Goal: Task Accomplishment & Management: Complete application form

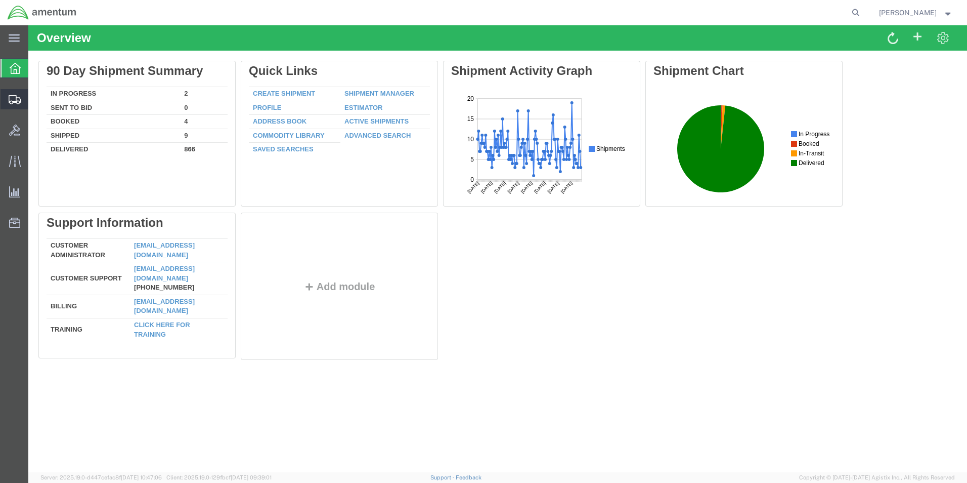
click at [0, 0] on span "Create Shipment" at bounding box center [0, 0] width 0 height 0
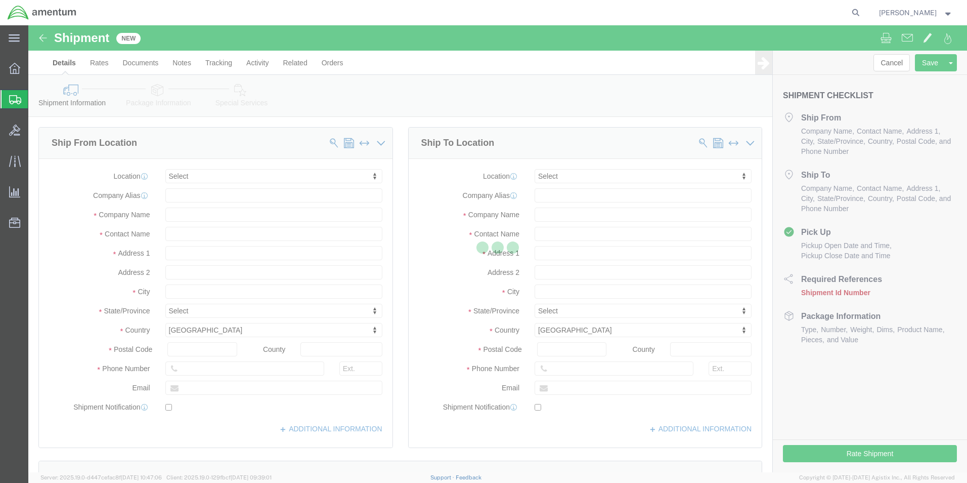
select select
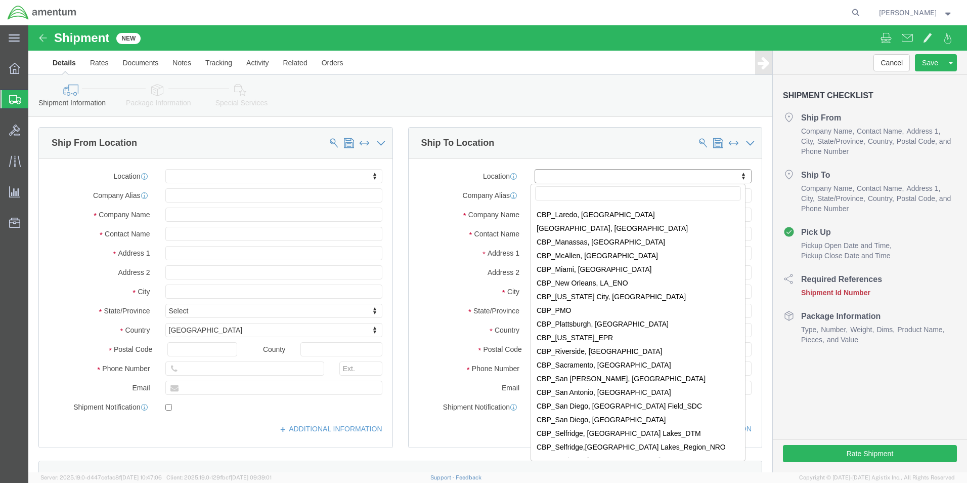
scroll to position [2124, 0]
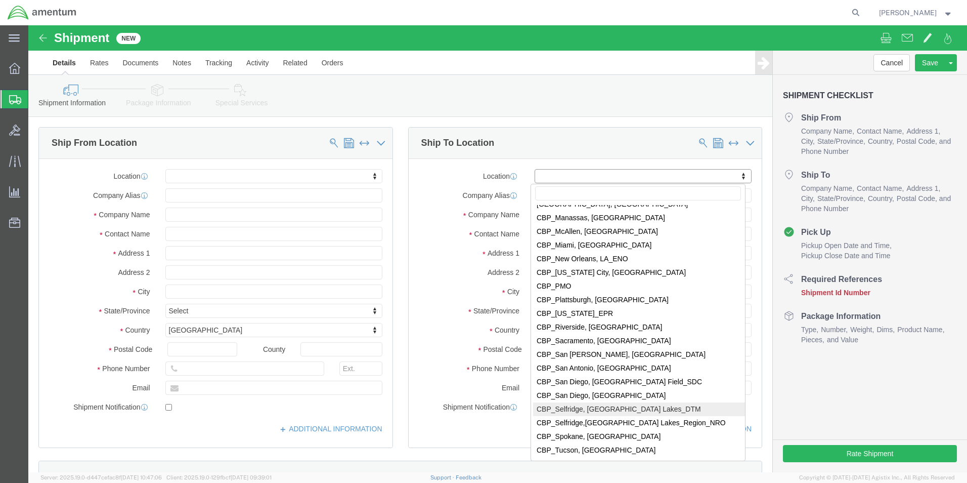
select select "49921"
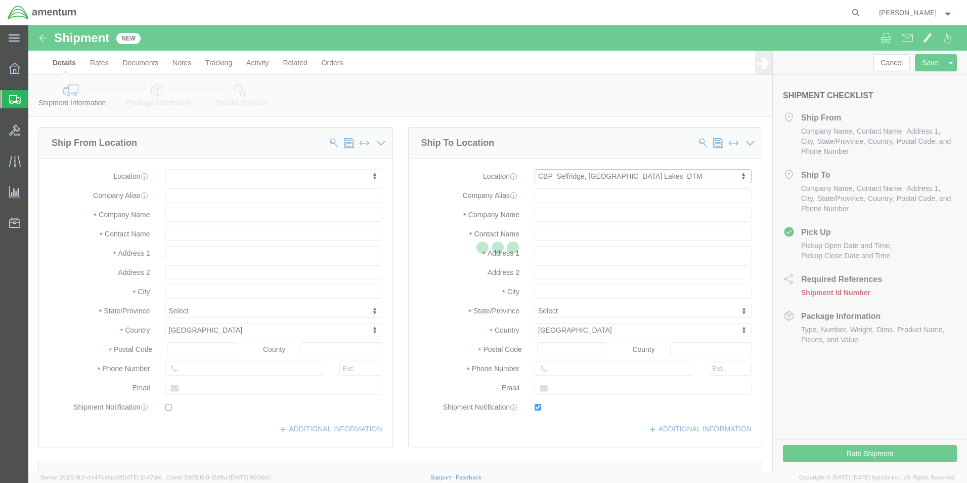
type input "[STREET_ADDRESS]"
type input "Building 1422"
type input "48045"
type input "[PHONE_NUMBER]"
type input "[PERSON_NAME][EMAIL_ADDRESS][PERSON_NAME][DOMAIN_NAME]"
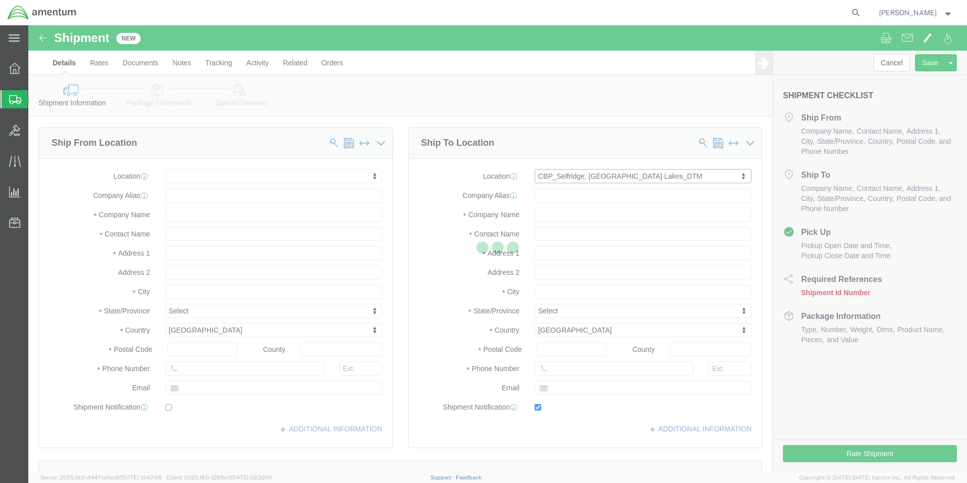
checkbox input "true"
type input "Amentum Services, Inc"
type input "[PERSON_NAME]"
type input "Selfridge"
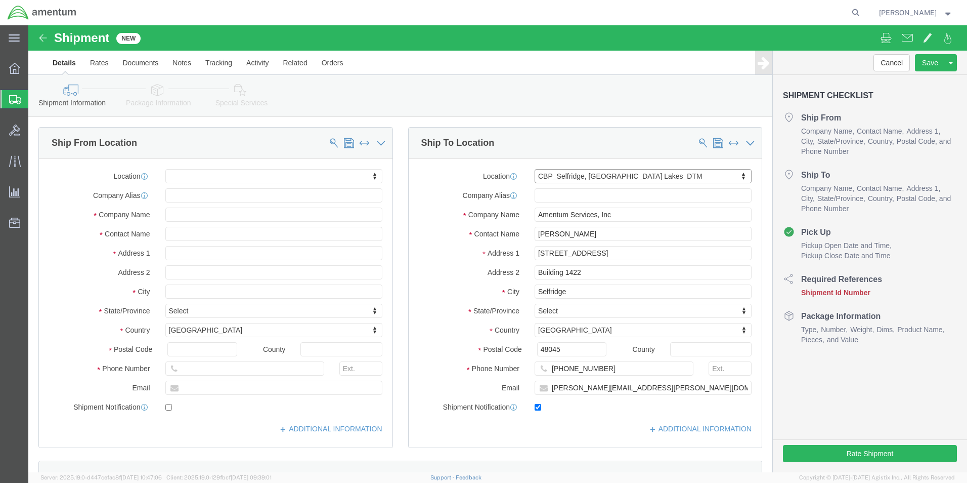
select select "MI"
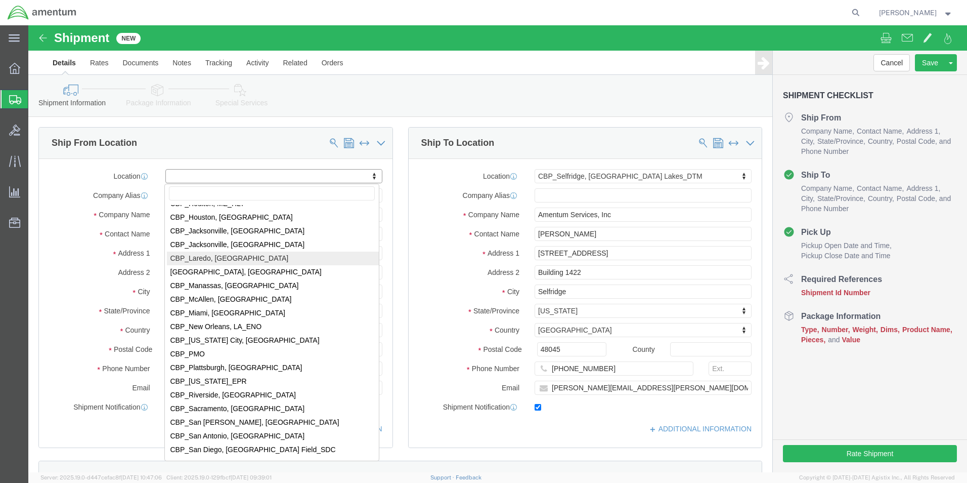
scroll to position [2175, 0]
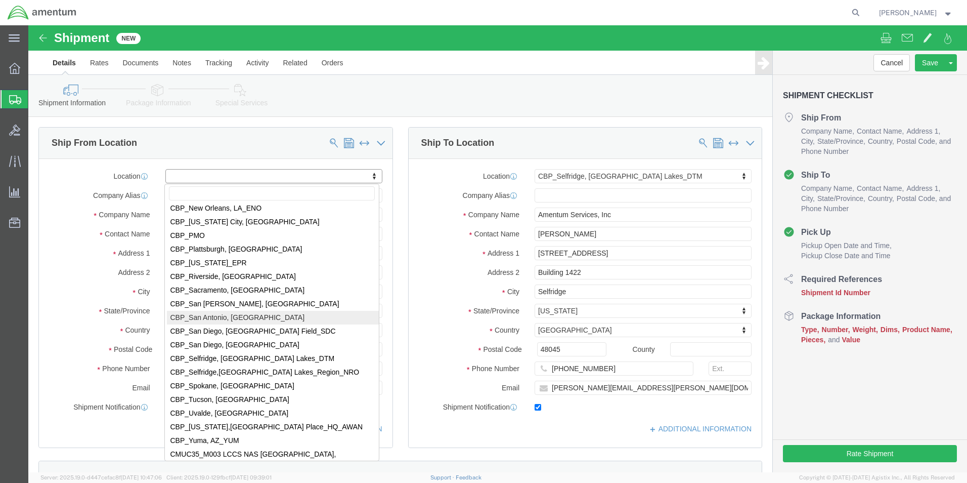
select select "49945"
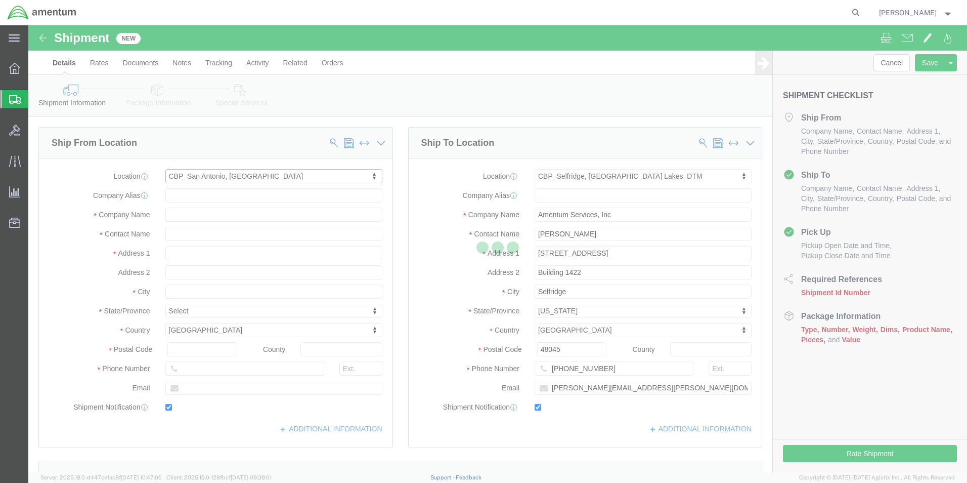
type input "[STREET_ADDRESS][PERSON_NAME]"
type input "Bldg. #2"
type input "78216"
type input "[PHONE_NUMBER]"
type input "[PERSON_NAME][EMAIL_ADDRESS][PERSON_NAME][DOMAIN_NAME]"
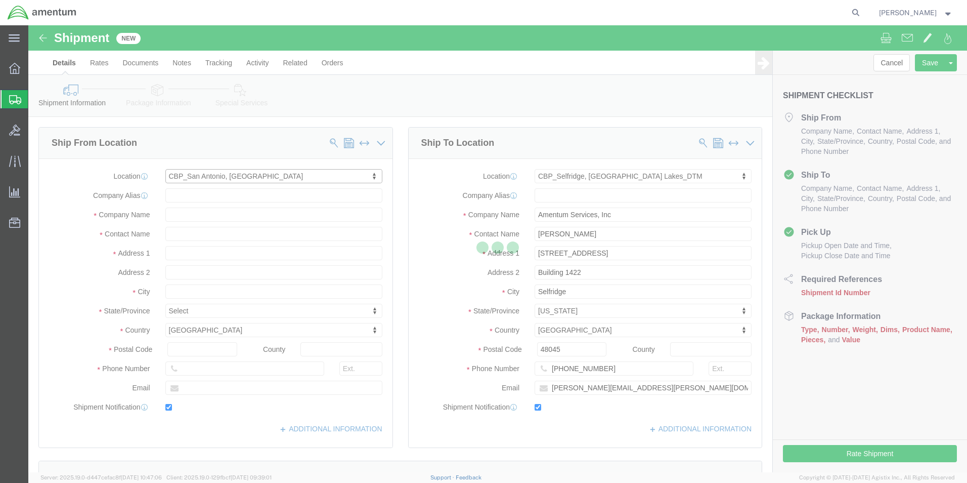
checkbox input "true"
type input "Amentum Services, Inc"
type input "[PERSON_NAME]"
type input "San Antonio"
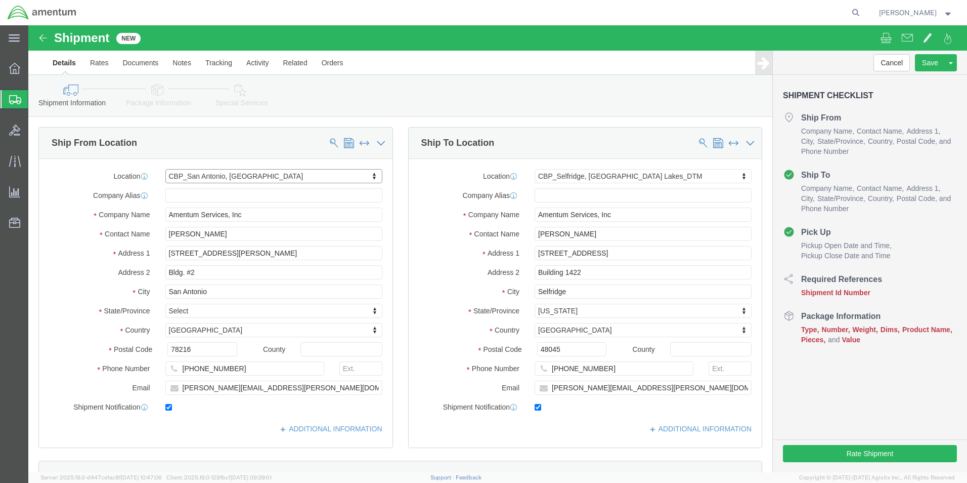
select select "[GEOGRAPHIC_DATA]"
click input "[PERSON_NAME]"
drag, startPoint x: 194, startPoint y: 206, endPoint x: 54, endPoint y: 194, distance: 140.6
click div "Location [GEOGRAPHIC_DATA], [GEOGRAPHIC_DATA] My Profile Location [PHONE_NUMBER…"
type input "[PERSON_NAME]"
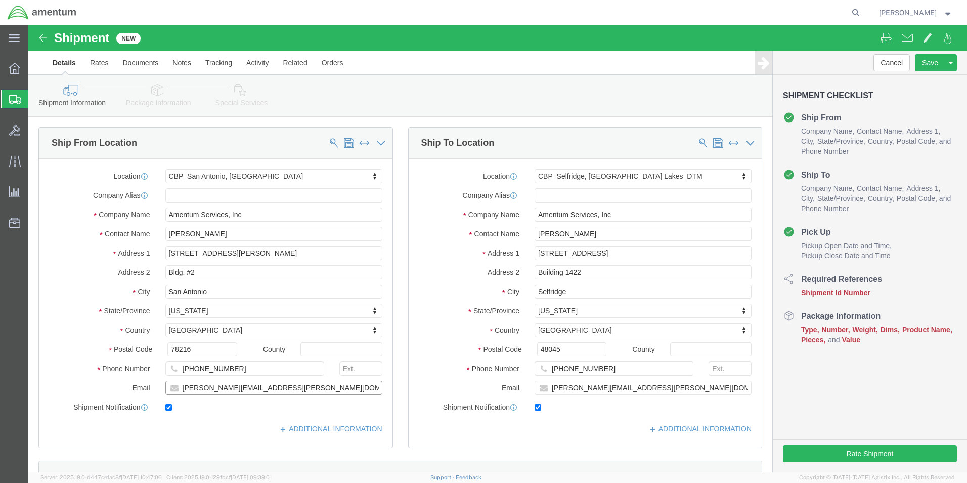
click input "[PERSON_NAME][EMAIL_ADDRESS][PERSON_NAME][DOMAIN_NAME]"
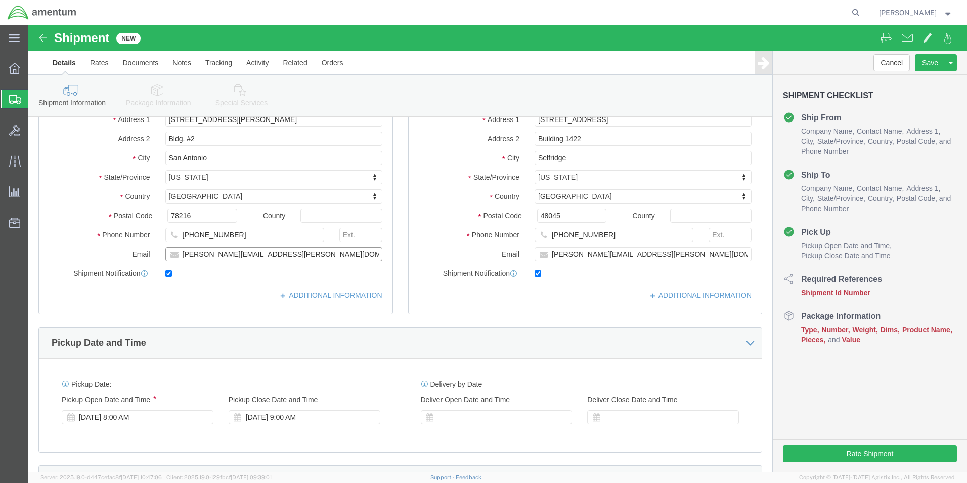
scroll to position [152, 0]
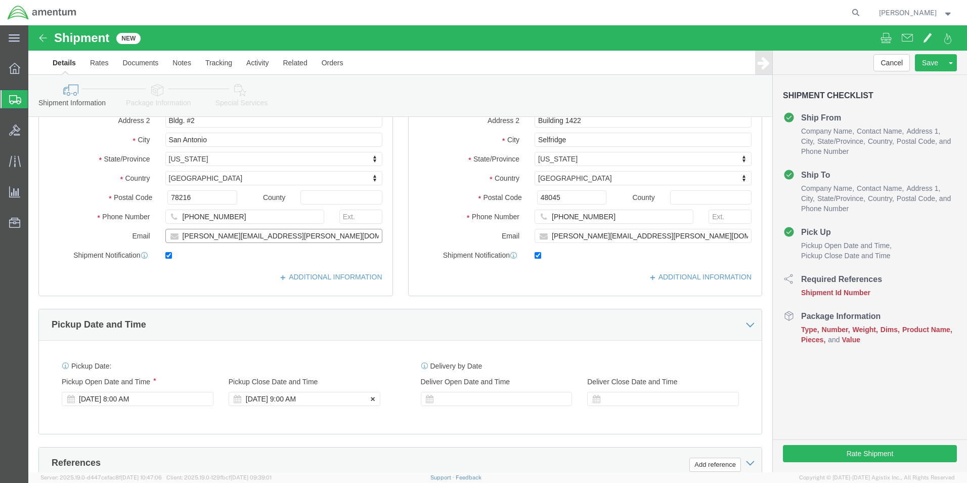
type input "[PERSON_NAME][EMAIL_ADDRESS][PERSON_NAME][DOMAIN_NAME]"
click div "[DATE] 9:00 AM"
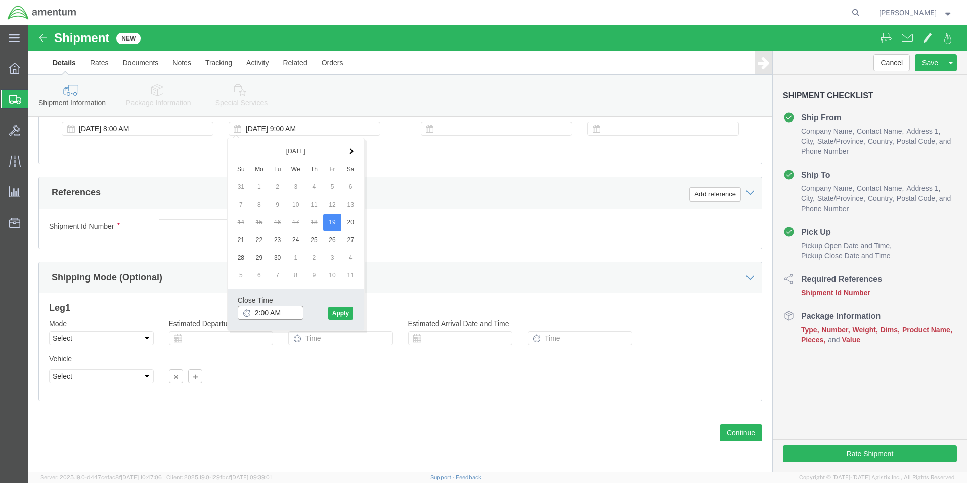
click input "2:00 AM"
type input "2:00 PM"
click button "Apply"
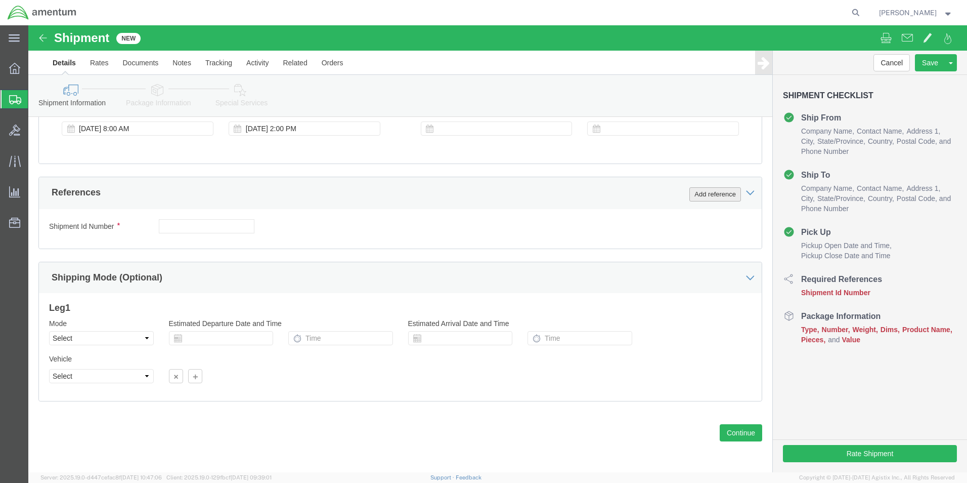
click button "Add reference"
click select "Select Account Type Activity ID Airline Appointment Number ASN Batch Request # …"
select select "CUSTREF"
click select "Select Account Type Activity ID Airline Appointment Number ASN Batch Request # …"
click input "text"
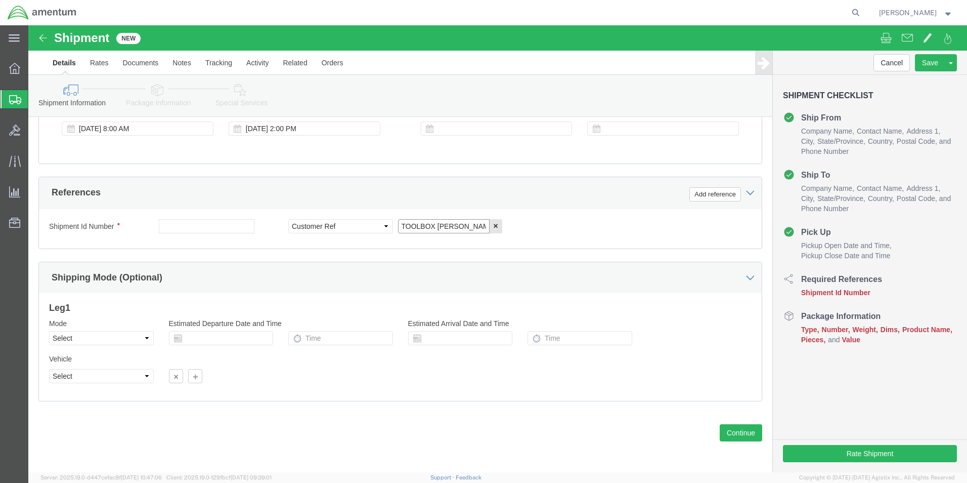
scroll to position [0, 2]
type input "TOOLBOX [PERSON_NAME]"
click button "Add reference"
click select "Select Account Type Activity ID Airline Appointment Number ASN Batch Request # …"
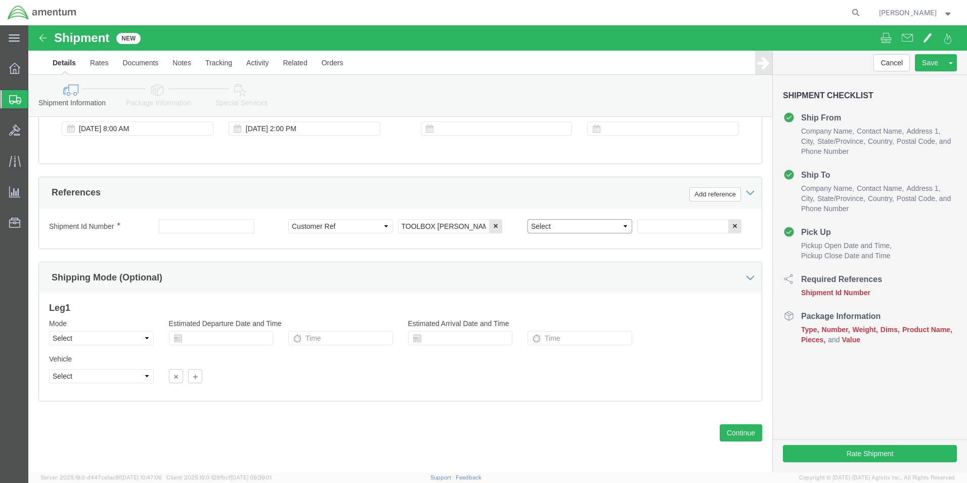
select select "DEPT"
click select "Select Account Type Activity ID Airline Appointment Number ASN Batch Request # …"
click input "text"
type input "CBP"
click button "Add reference"
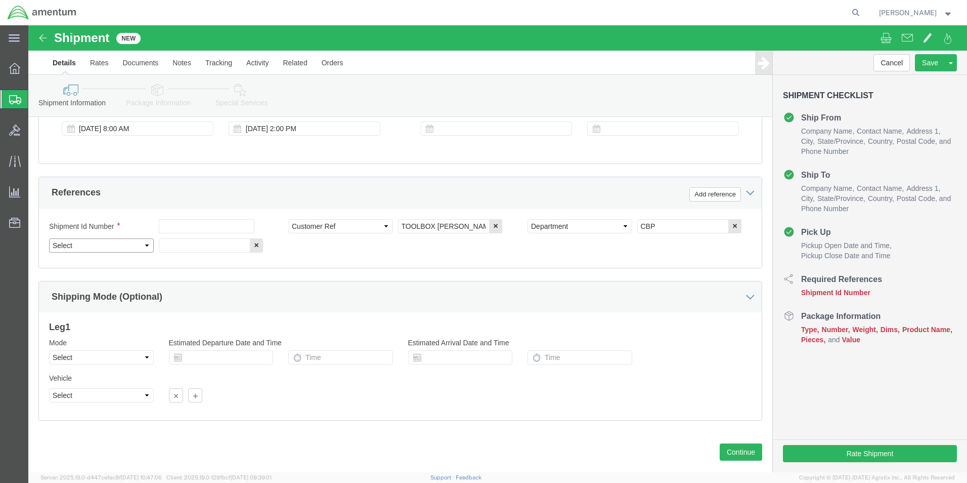
click select "Select Account Type Activity ID Airline Appointment Number ASN Batch Request # …"
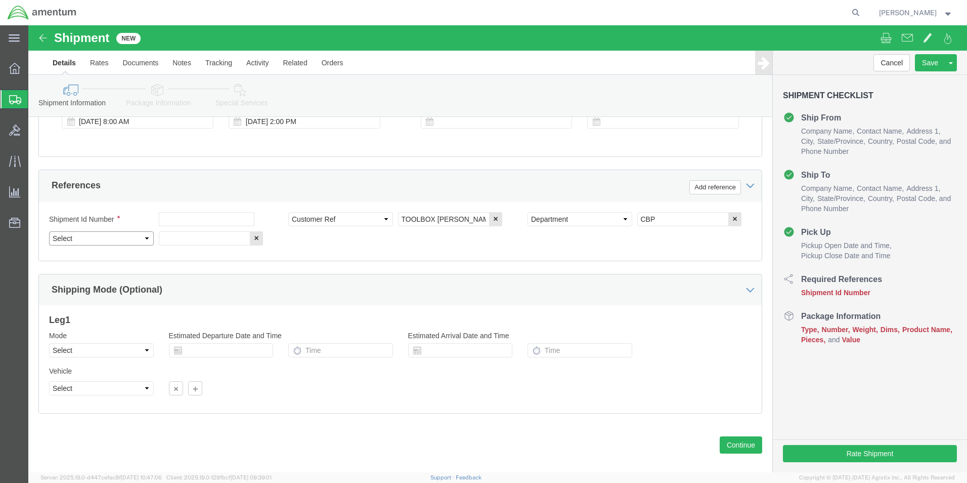
scroll to position [441, 0]
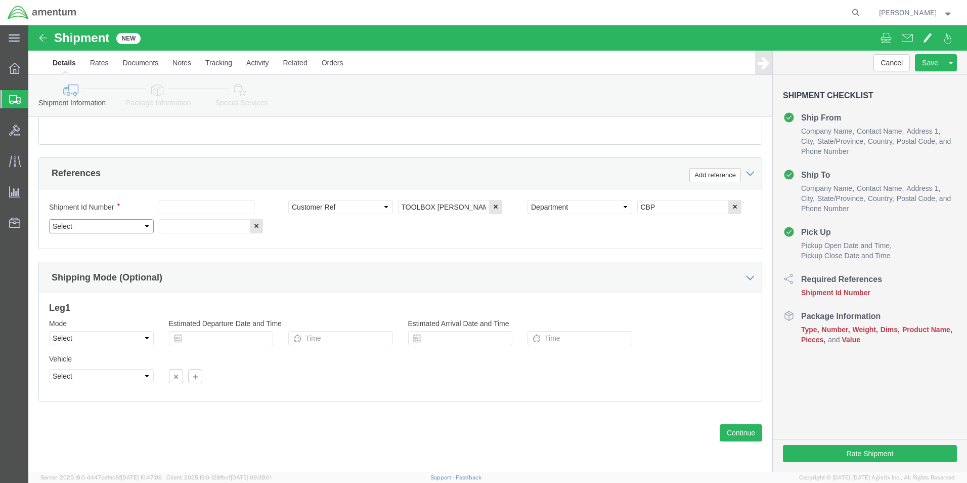
click select "Select Account Type Activity ID Airline Appointment Number ASN Batch Request # …"
select select "PROJNUM"
click select "Select Account Type Activity ID Airline Appointment Number ASN Batch Request # …"
click input "text"
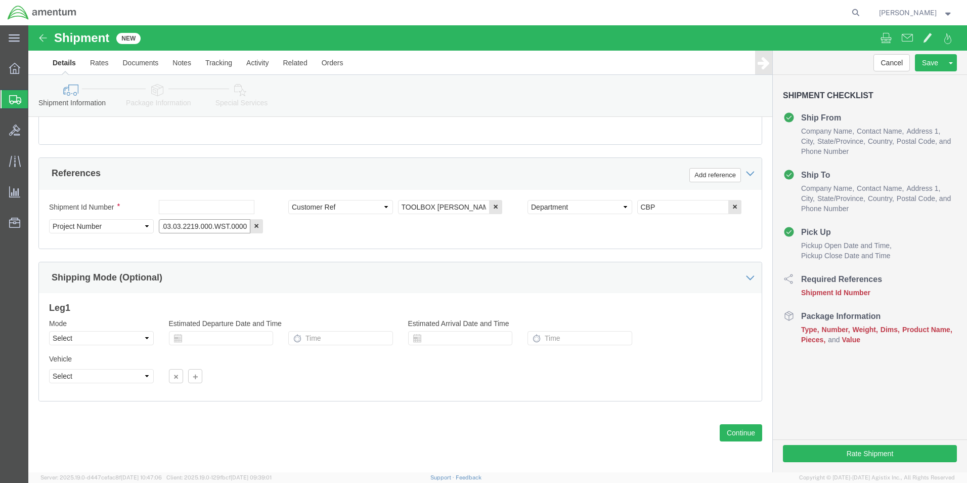
type input "6118.03.03.2219.000.WST.0000"
click select "Select Air Less than Truckload Multi-Leg Ocean Freight Rail Small Parcel Truckl…"
select select "SMAL"
click select "Select Air Less than Truckload Multi-Leg Ocean Freight Rail Small Parcel Truckl…"
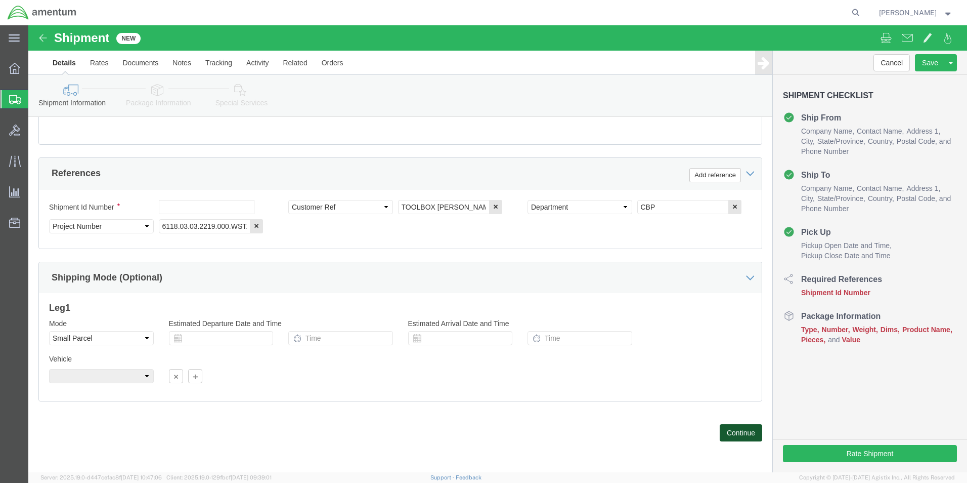
click button "Continue"
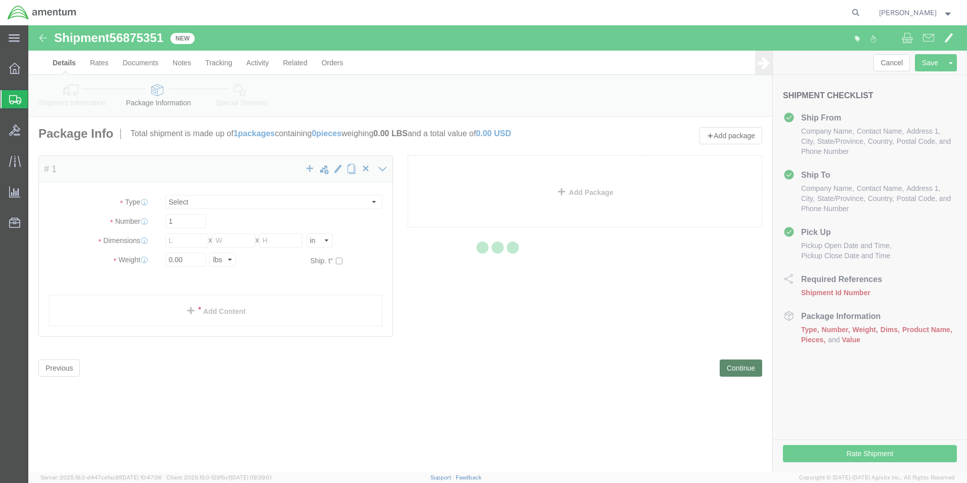
select select "YRPK"
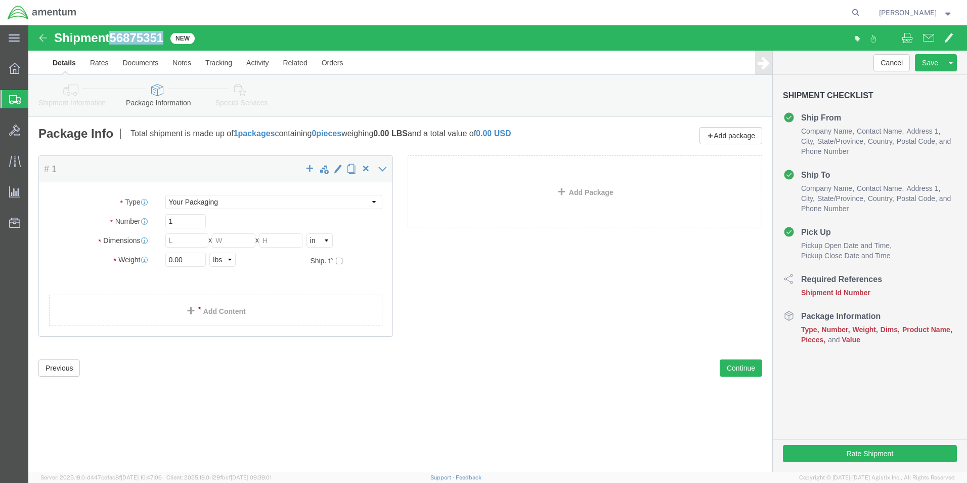
drag, startPoint x: 136, startPoint y: 11, endPoint x: 88, endPoint y: 10, distance: 48.6
click span "56875351"
copy span "56875351"
click button "Previous"
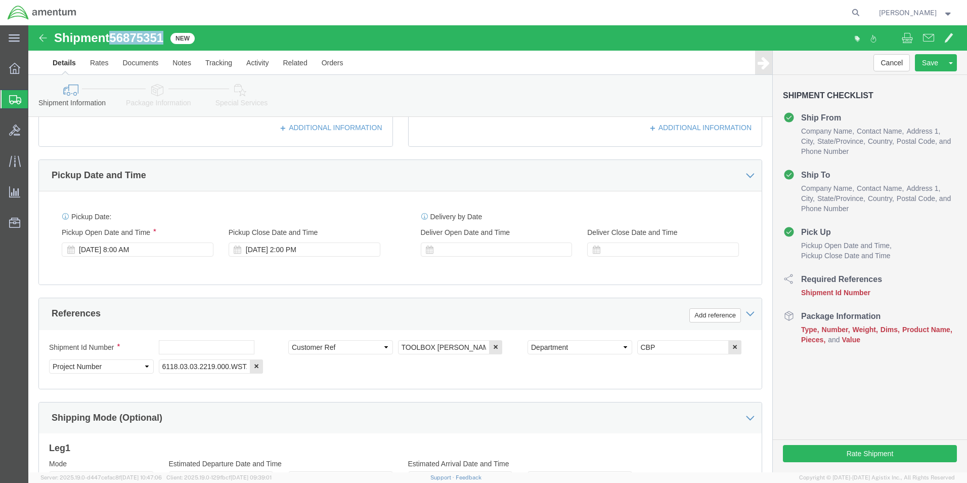
scroll to position [303, 0]
click input "text"
paste input "56875351"
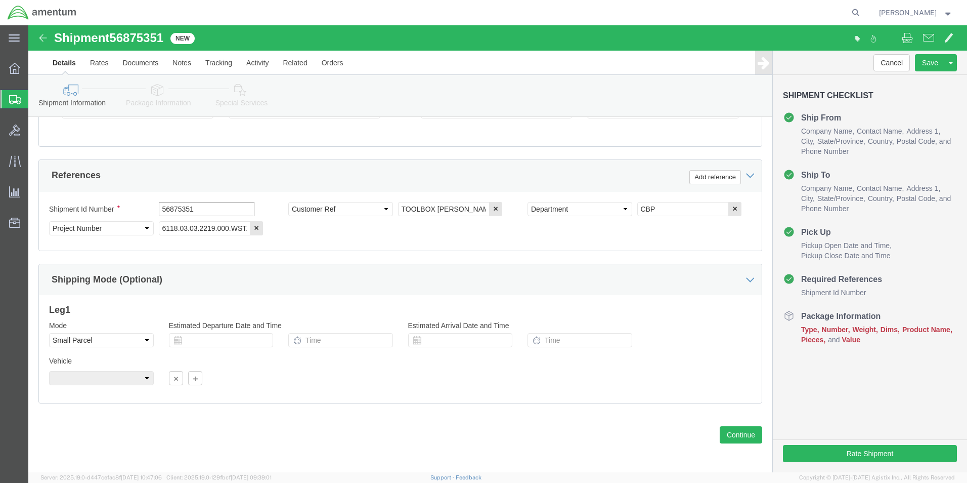
scroll to position [441, 0]
type input "56875351"
click button "Continue"
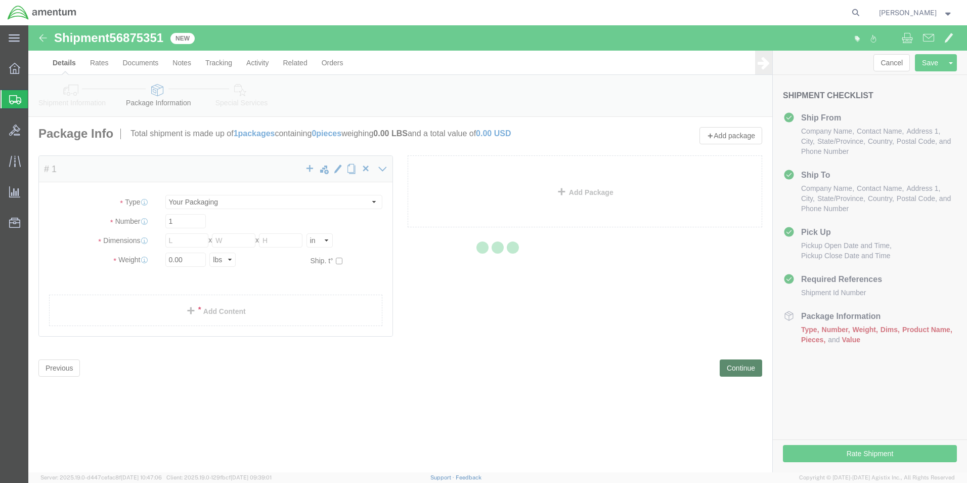
scroll to position [0, 0]
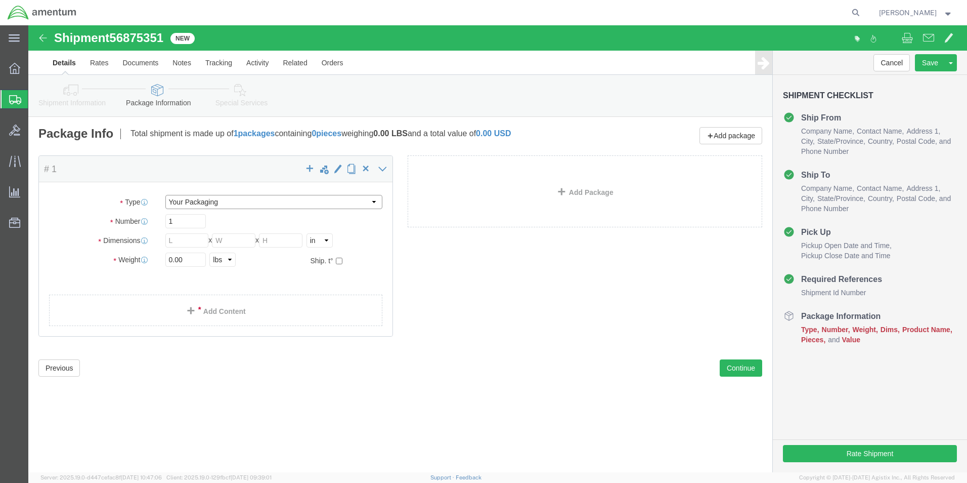
click select "Select Bale(s) Basket(s) Bolt(s) Bottle(s) Buckets Bulk Bundle(s) Can(s) Cardbo…"
click h4 "# 1 x"
click input "text"
type input "25"
type input "14"
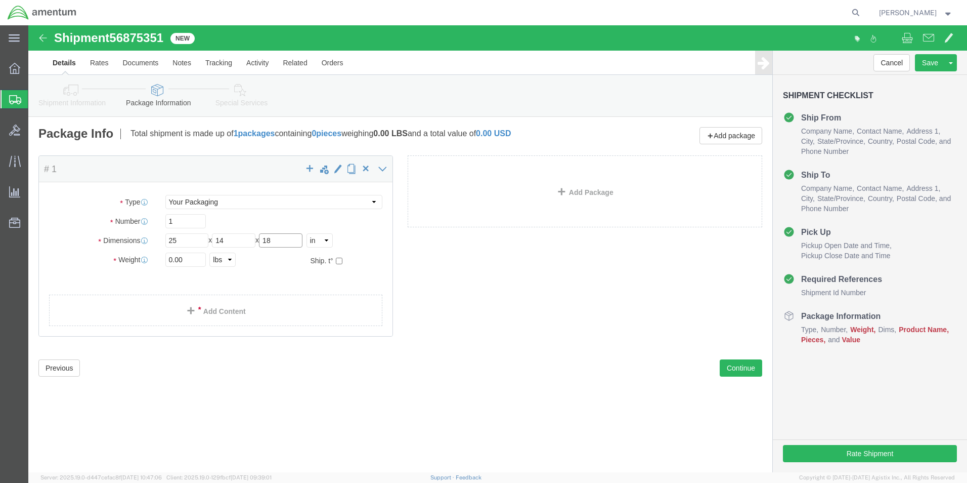
type input "18"
click input "0.00"
drag, startPoint x: 167, startPoint y: 235, endPoint x: 101, endPoint y: 236, distance: 66.3
click div "Package Type Select Bale(s) Basket(s) Bolt(s) Bottle(s) Buckets Bulk Bundle(s) …"
type input "70"
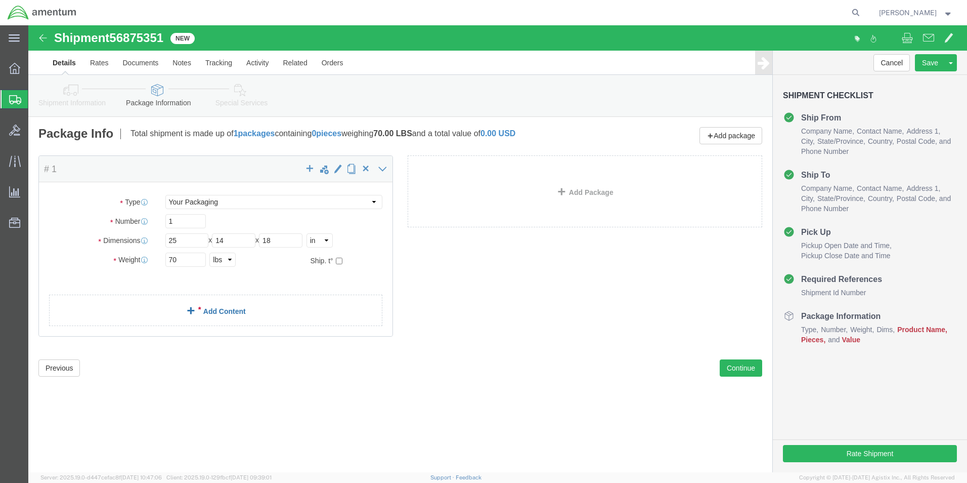
click link "Add Content"
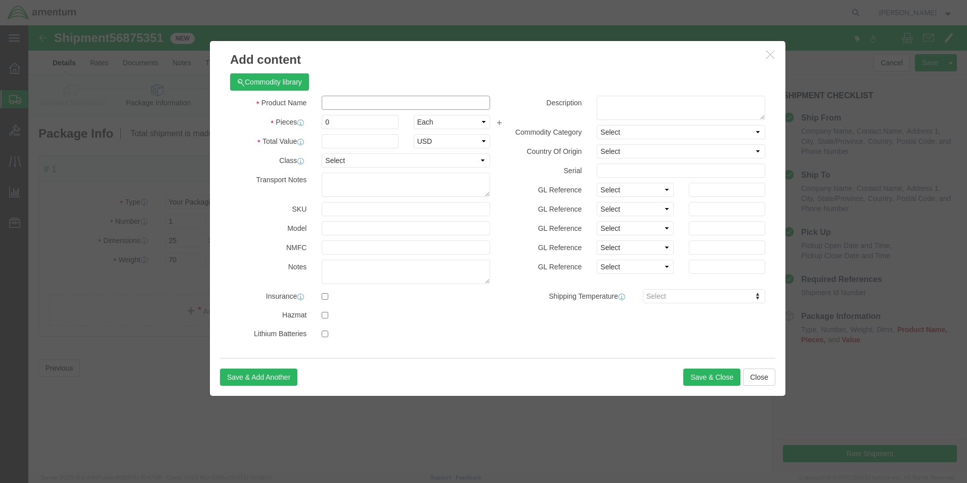
click input "text"
type input "TOOLBOX [PERSON_NAME]"
click input "0"
drag, startPoint x: 327, startPoint y: 100, endPoint x: 235, endPoint y: 100, distance: 92.1
click div "Pieces 0 Select Bag Barrels 100Board Feet Bottle Box Blister Pack Carats Can Ca…"
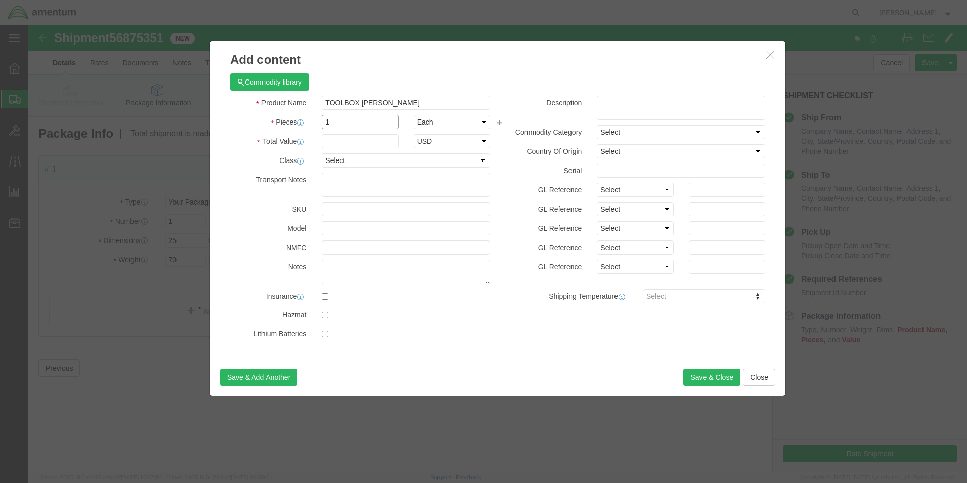
type input "1"
click input "text"
type input "2000"
click div "Commodity library"
click button "Save & Close"
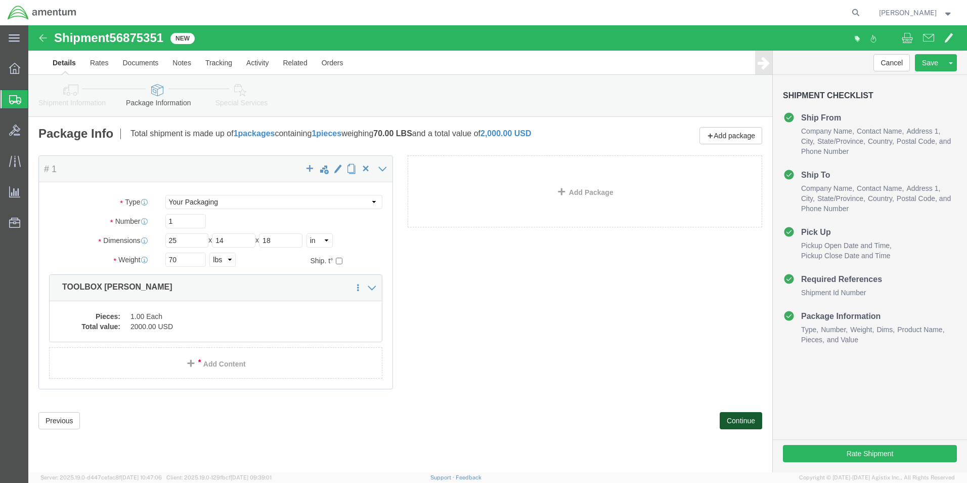
click button "Continue"
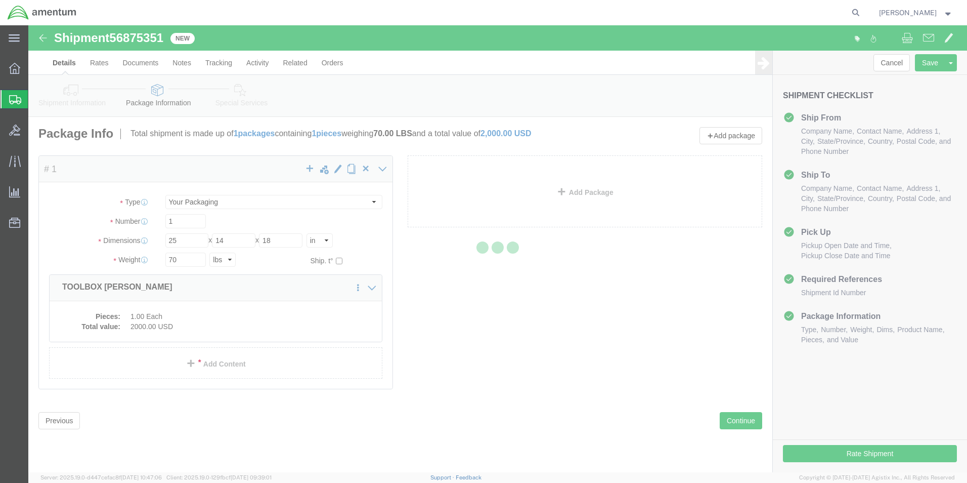
select select
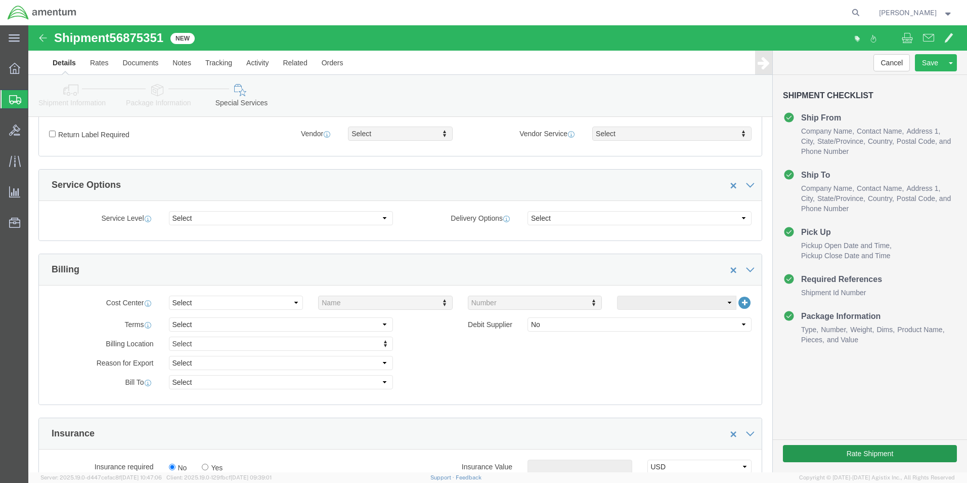
scroll to position [405, 0]
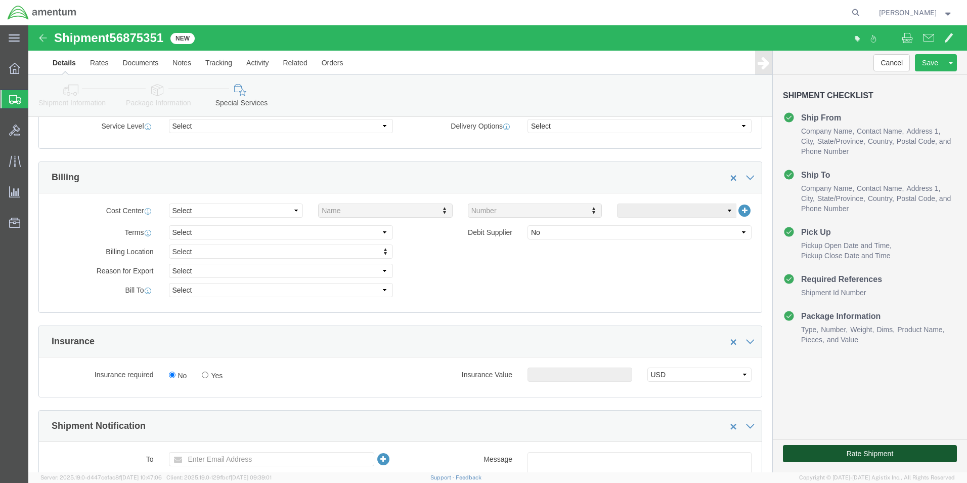
click button "Rate Shipment"
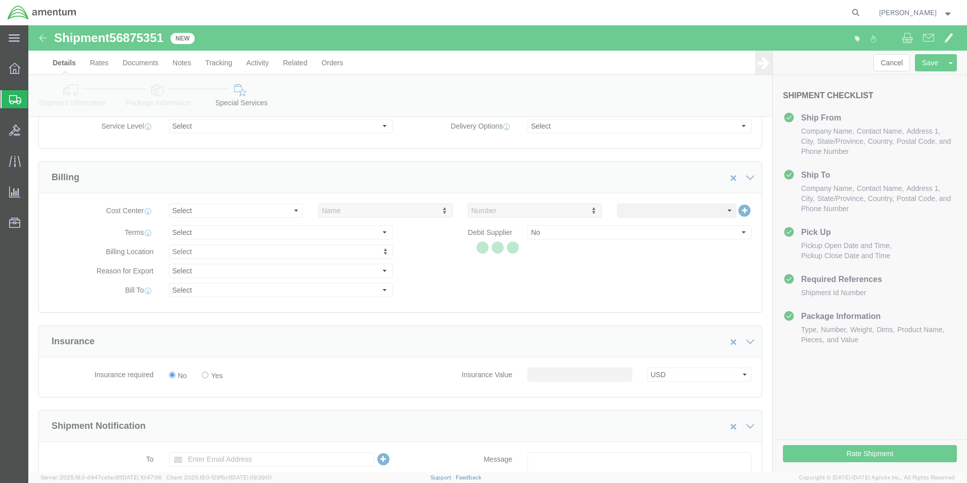
scroll to position [22, 0]
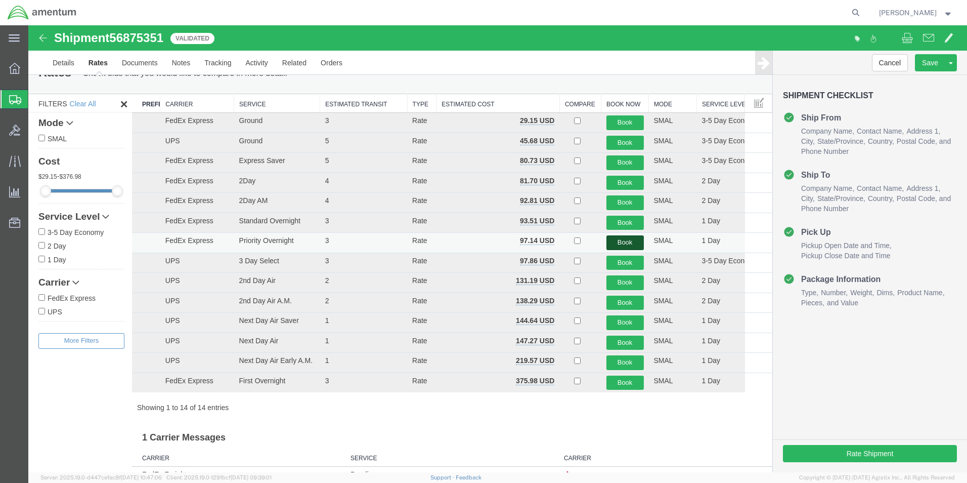
click at [626, 240] on button "Book" at bounding box center [624, 242] width 37 height 15
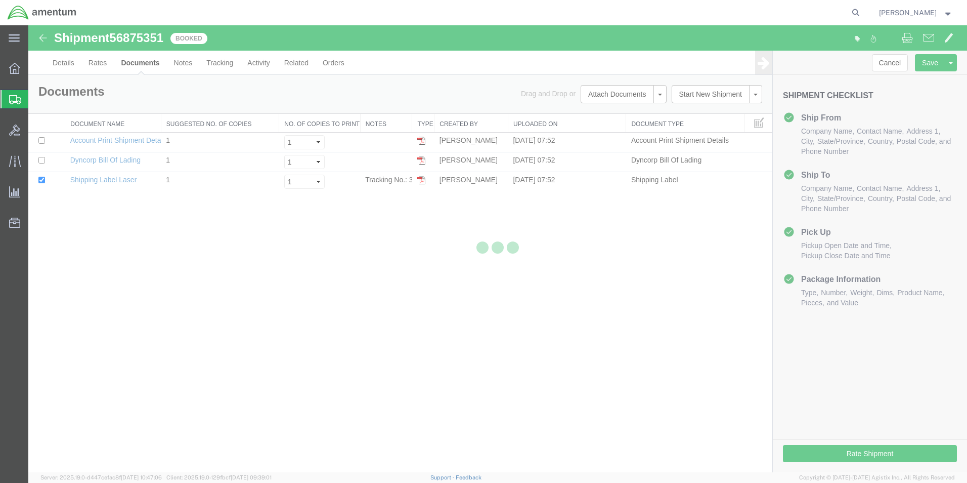
scroll to position [0, 0]
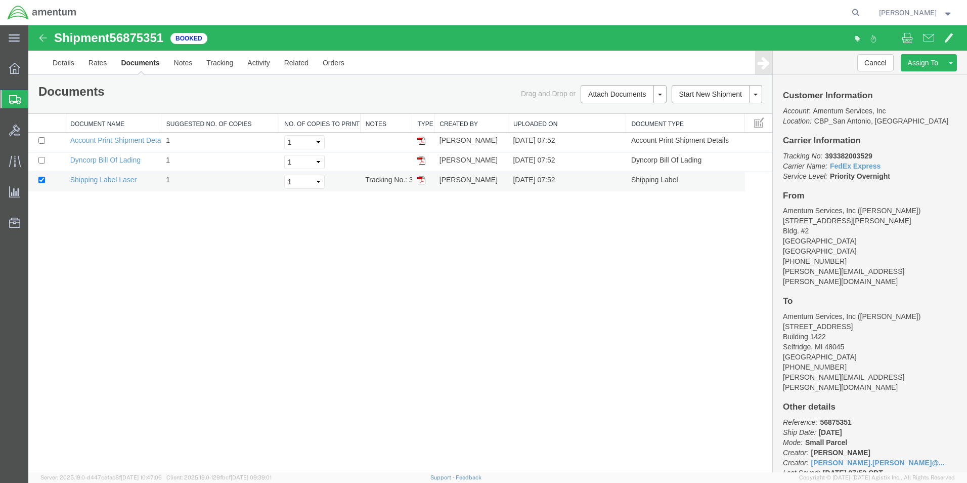
click at [423, 184] on img at bounding box center [421, 180] width 8 height 8
click at [65, 65] on link "Details" at bounding box center [64, 63] width 36 height 24
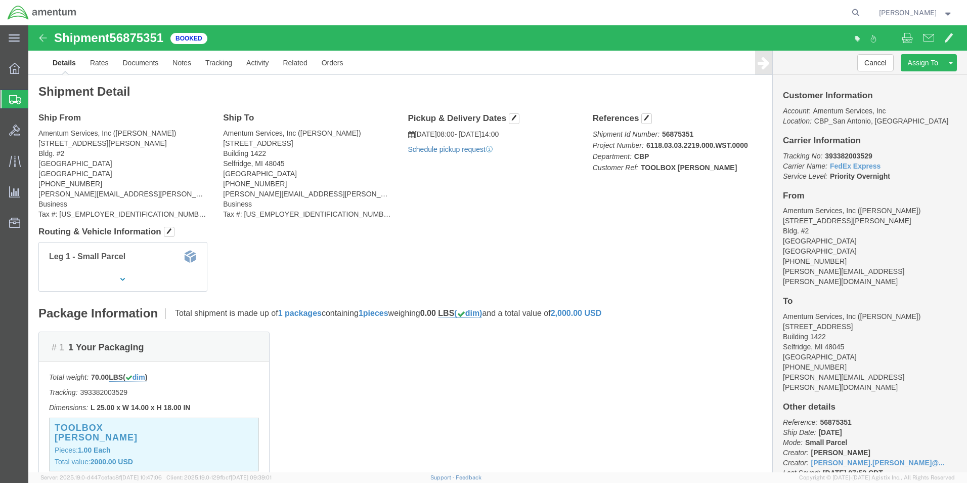
click link "Schedule pickup request"
